Goal: Task Accomplishment & Management: Manage account settings

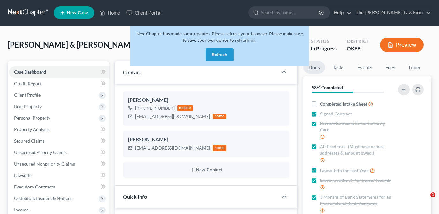
select select "4"
click at [207, 54] on button "Refresh" at bounding box center [220, 55] width 28 height 13
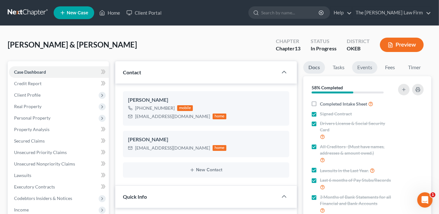
click at [367, 68] on link "Events" at bounding box center [364, 67] width 25 height 12
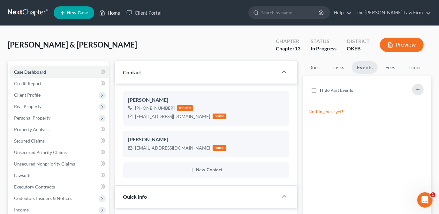
click at [106, 12] on link "Home" at bounding box center [109, 12] width 27 height 11
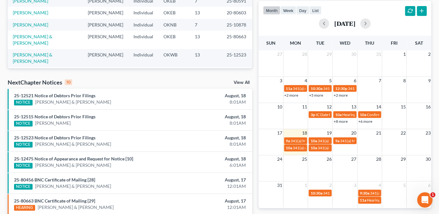
scroll to position [133, 0]
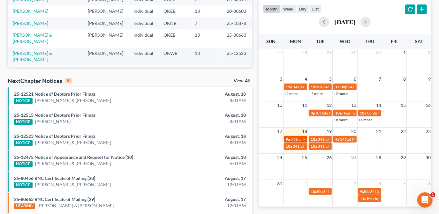
click at [299, 137] on span "341(a) Meeting for [PERSON_NAME]" at bounding box center [322, 139] width 62 height 5
select select "Days"
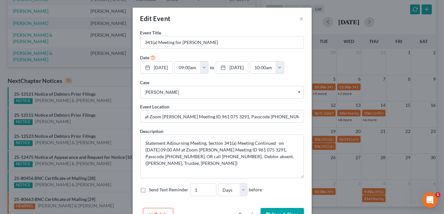
click at [288, 210] on button "Save & Close" at bounding box center [281, 214] width 43 height 13
